Goal: Task Accomplishment & Management: Manage account settings

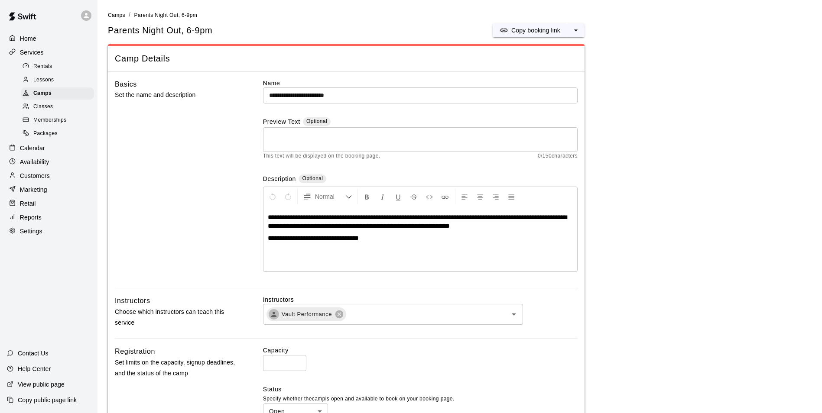
click at [30, 152] on p "Calendar" at bounding box center [32, 148] width 25 height 9
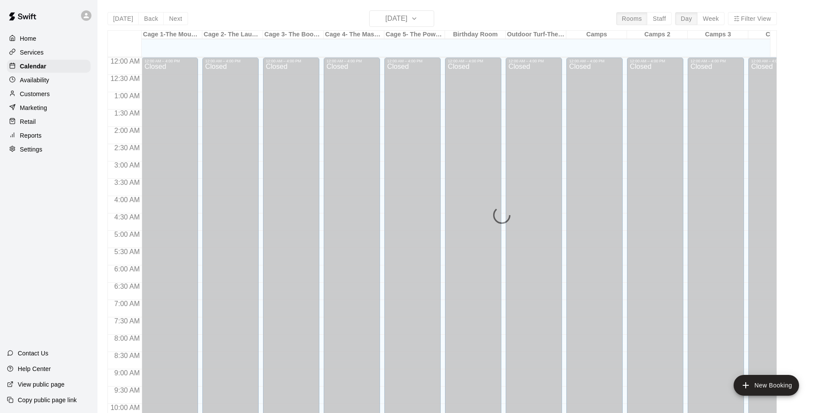
scroll to position [440, 0]
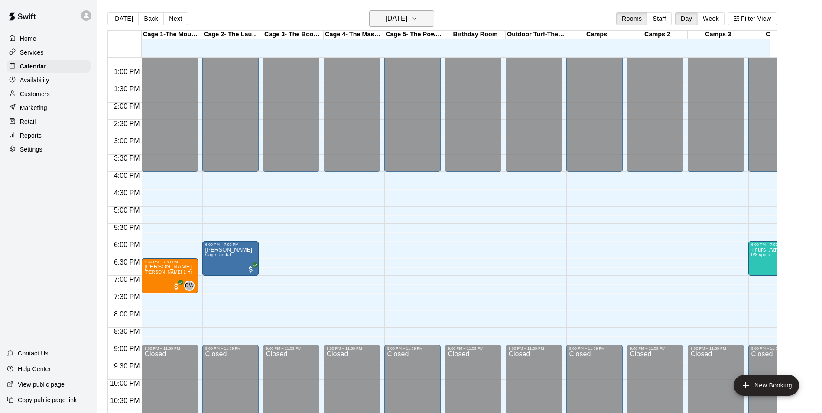
click at [407, 21] on h6 "[DATE]" at bounding box center [396, 19] width 22 height 12
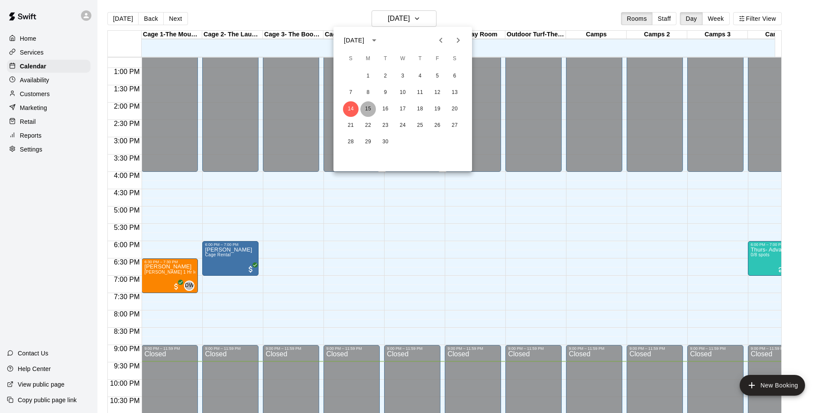
click at [369, 108] on button "15" at bounding box center [368, 109] width 16 height 16
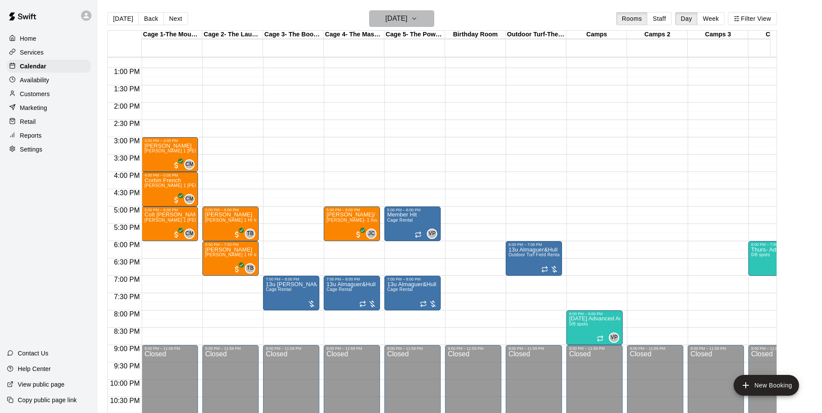
click at [418, 20] on icon "button" at bounding box center [414, 18] width 7 height 10
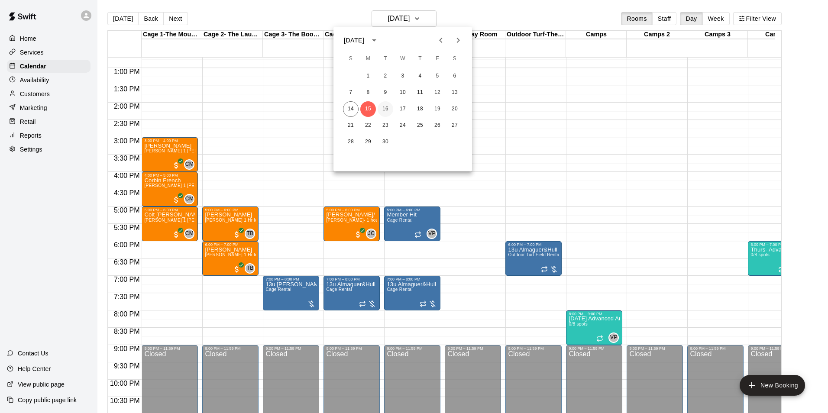
click at [387, 109] on button "16" at bounding box center [386, 109] width 16 height 16
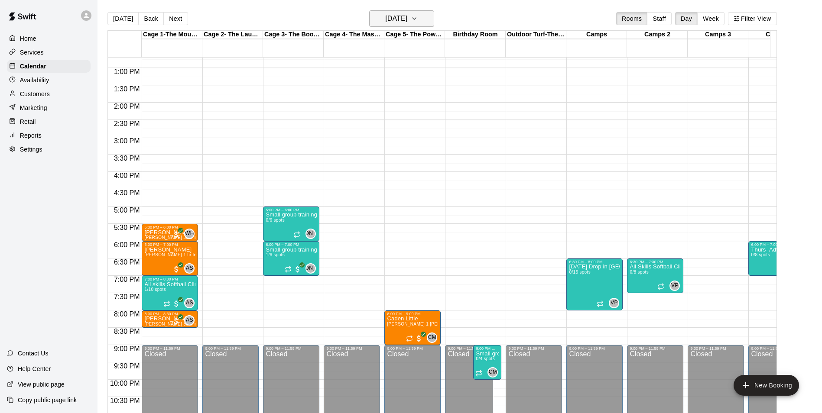
click at [424, 20] on button "[DATE]" at bounding box center [401, 18] width 65 height 16
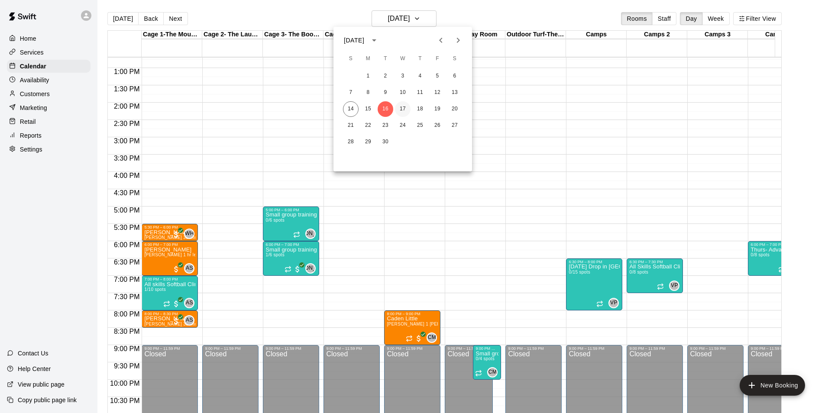
click at [402, 110] on button "17" at bounding box center [403, 109] width 16 height 16
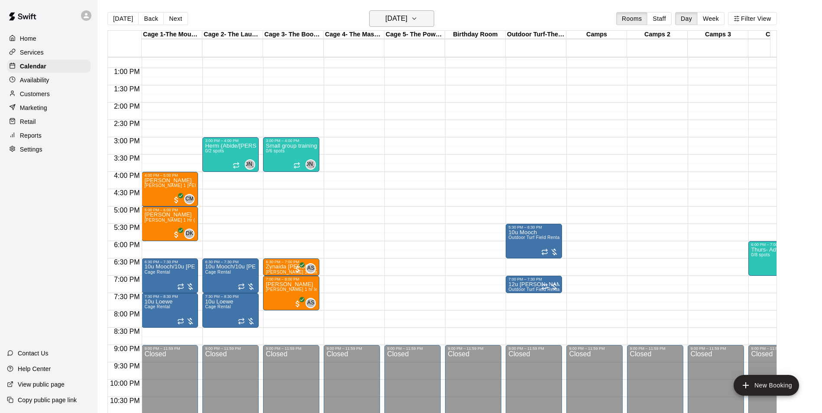
click at [418, 17] on icon "button" at bounding box center [414, 18] width 7 height 10
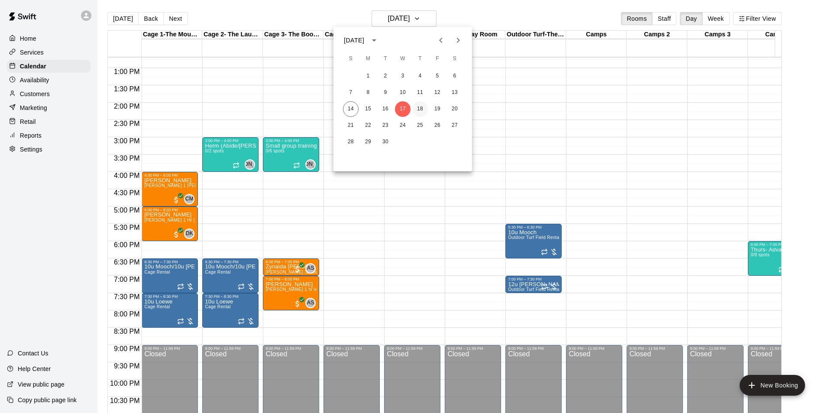
click at [420, 110] on button "18" at bounding box center [420, 109] width 16 height 16
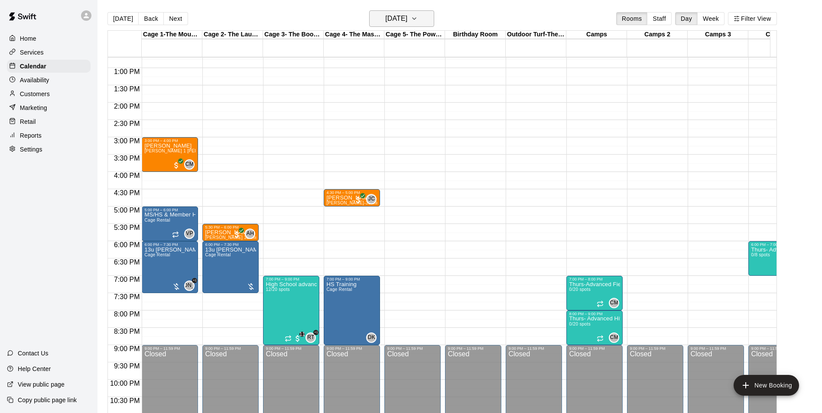
click at [418, 21] on icon "button" at bounding box center [414, 18] width 7 height 10
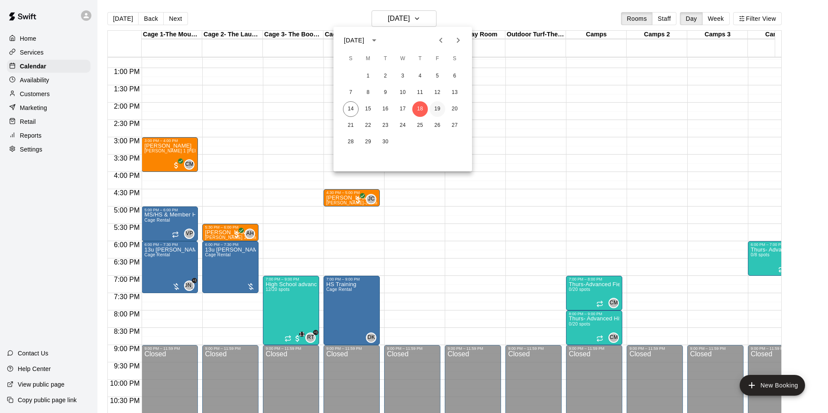
click at [438, 108] on button "19" at bounding box center [438, 109] width 16 height 16
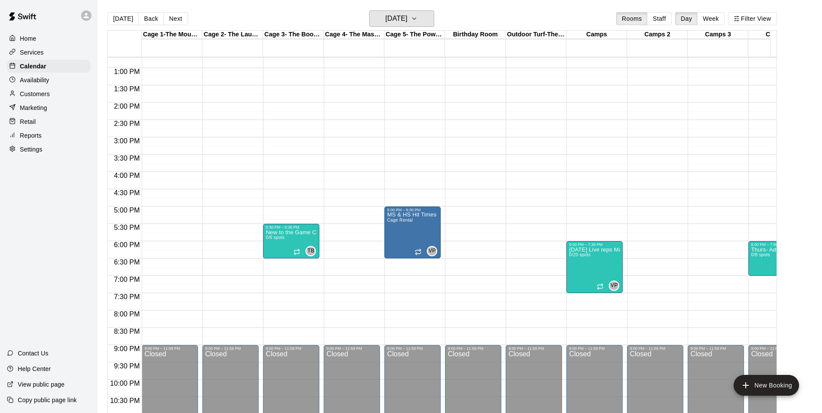
click at [369, 10] on button "[DATE]" at bounding box center [401, 18] width 65 height 16
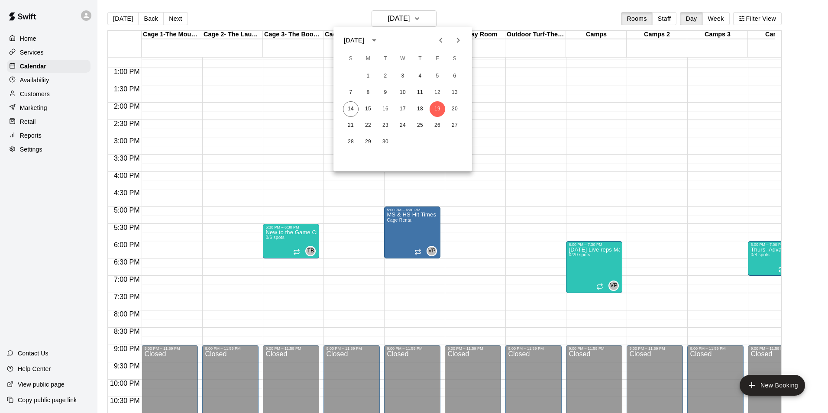
click at [199, 124] on div at bounding box center [414, 206] width 828 height 413
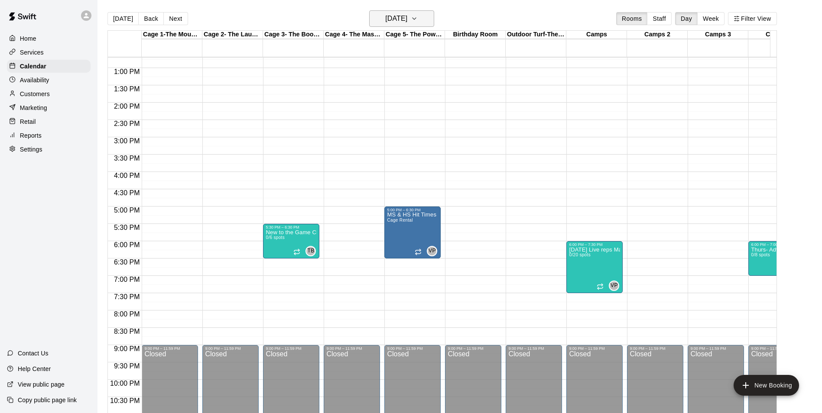
click at [407, 21] on h6 "[DATE]" at bounding box center [396, 19] width 22 height 12
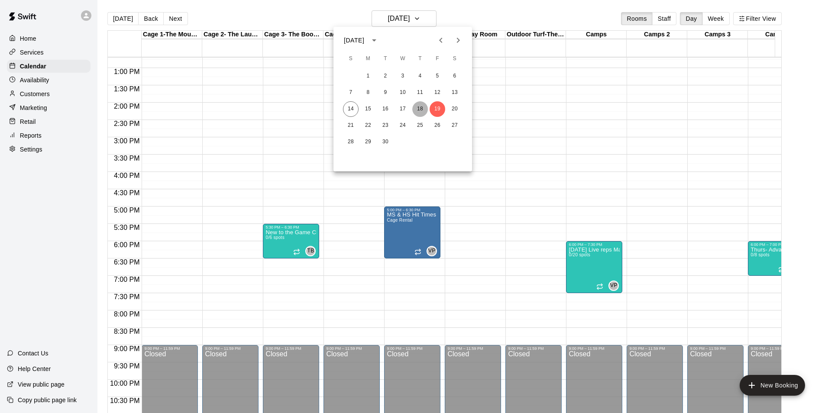
click at [419, 108] on button "18" at bounding box center [420, 109] width 16 height 16
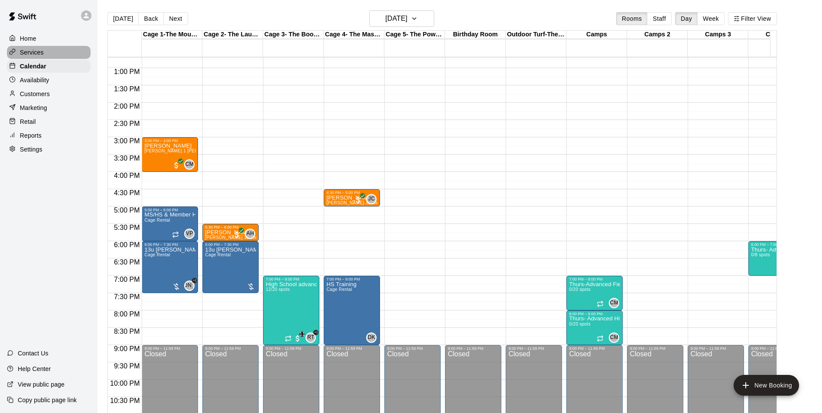
click at [35, 51] on p "Services" at bounding box center [32, 52] width 24 height 9
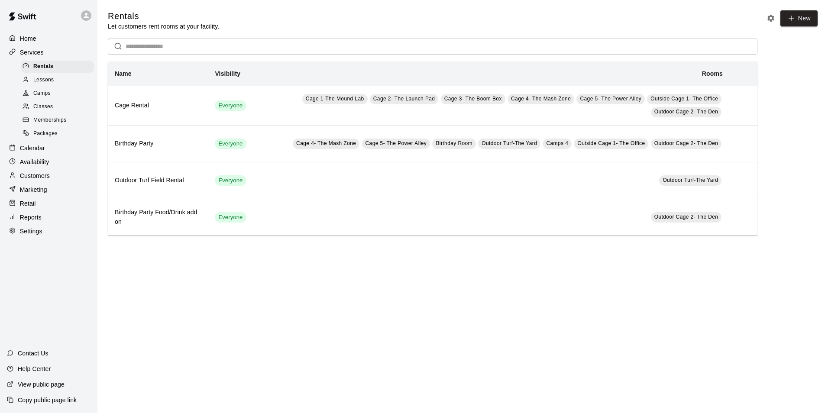
click at [40, 81] on span "Lessons" at bounding box center [43, 80] width 21 height 9
